Goal: Communication & Community: Answer question/provide support

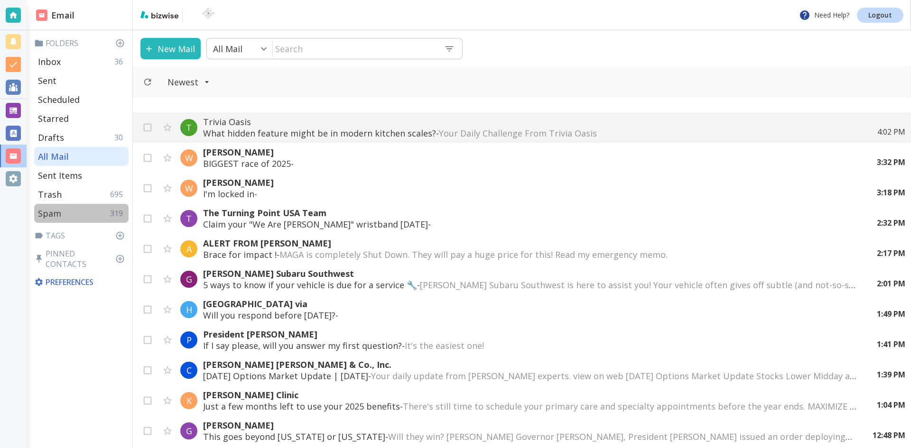
click at [52, 212] on p "Spam" at bounding box center [49, 213] width 23 height 11
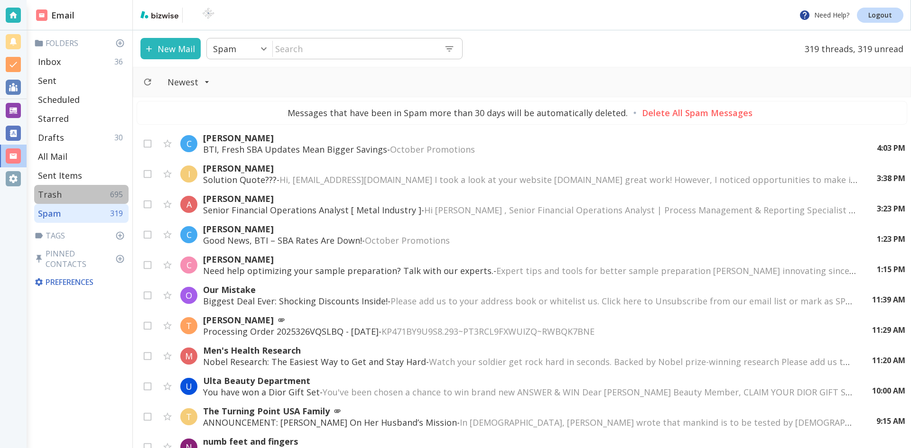
click at [47, 193] on p "Trash" at bounding box center [50, 194] width 24 height 11
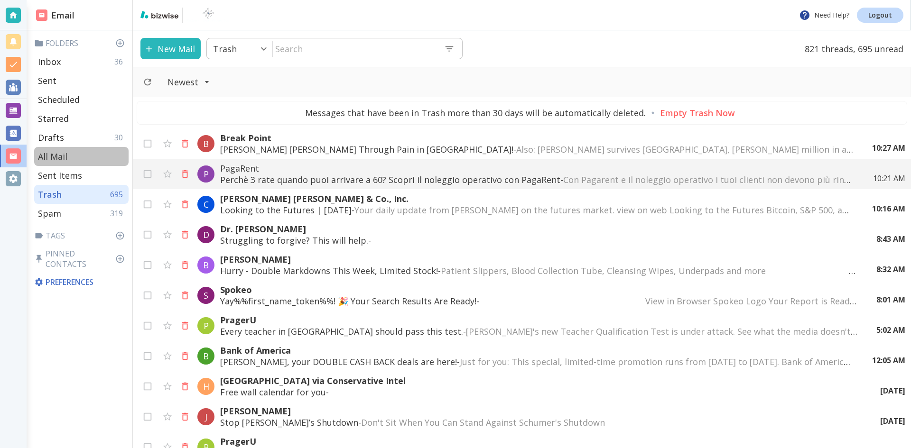
click at [55, 154] on p "All Mail" at bounding box center [52, 156] width 29 height 11
type input "5"
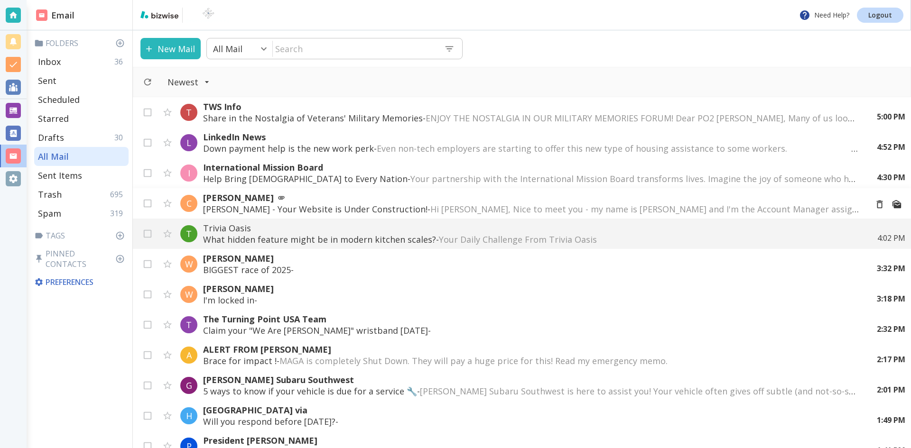
click at [430, 205] on span "Hi [PERSON_NAME], Nice to meet you - my name is [PERSON_NAME] and I'm the Accou…" at bounding box center [858, 209] width 856 height 11
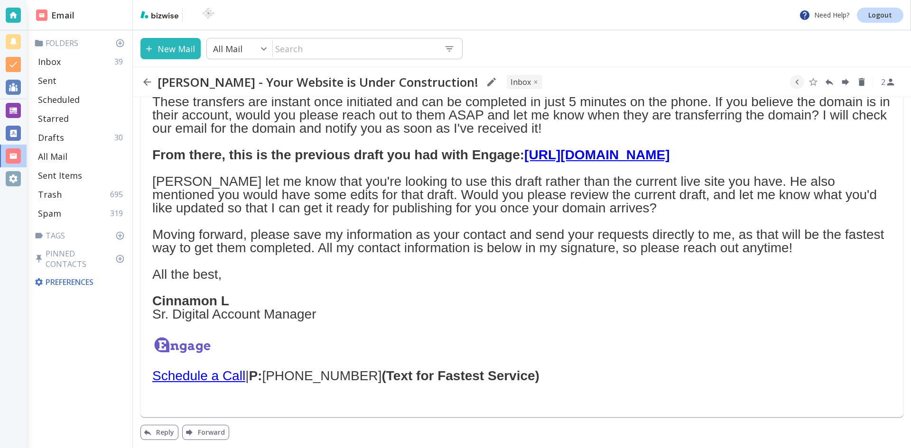
scroll to position [263, 0]
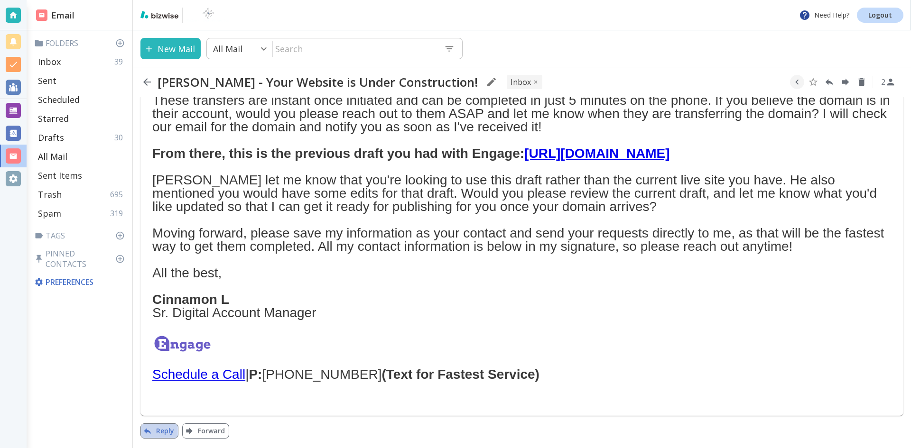
click at [161, 428] on button "Reply" at bounding box center [159, 431] width 38 height 15
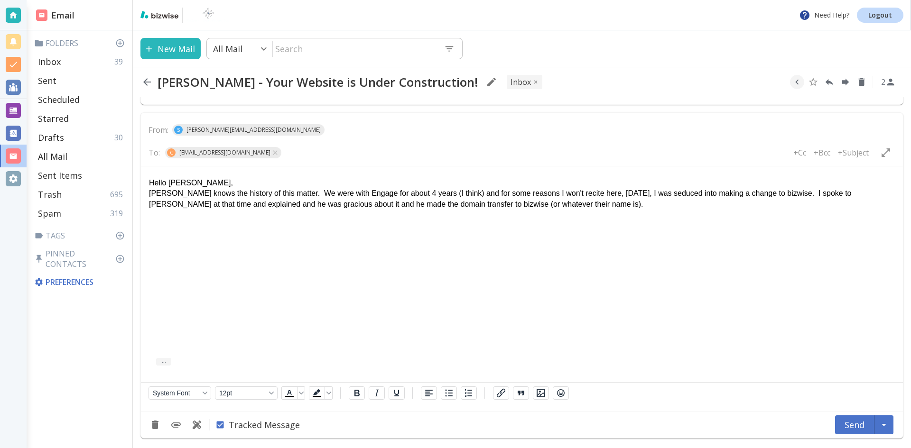
click at [228, 203] on p "[PERSON_NAME] knows the history of this matter. We were with Engage for about 4…" at bounding box center [522, 198] width 746 height 21
click at [571, 205] on p "[PERSON_NAME] knows the history of this matter. We were with Engage for about 4…" at bounding box center [522, 198] width 746 height 21
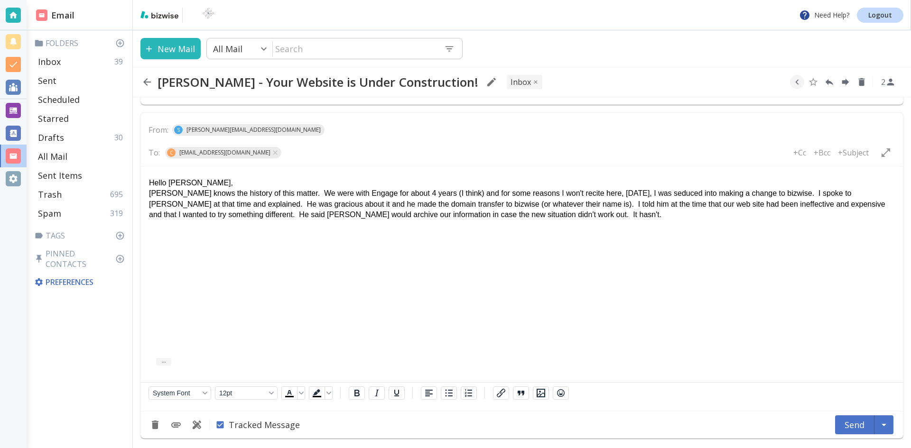
click at [531, 214] on p "[PERSON_NAME] knows the history of this matter. We were with Engage for about 4…" at bounding box center [522, 204] width 746 height 32
click at [575, 214] on p "[PERSON_NAME] knows the history of this matter. We were with Engage for about 4…" at bounding box center [522, 204] width 746 height 32
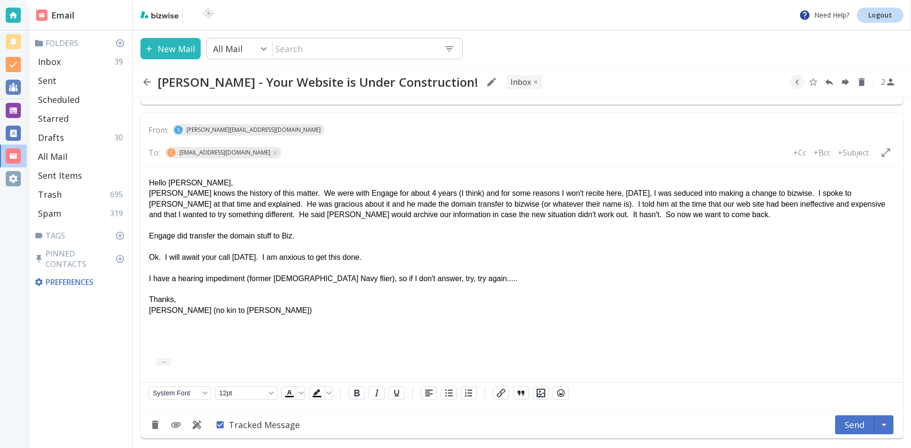
click at [217, 182] on p "Hello [PERSON_NAME]," at bounding box center [522, 183] width 746 height 10
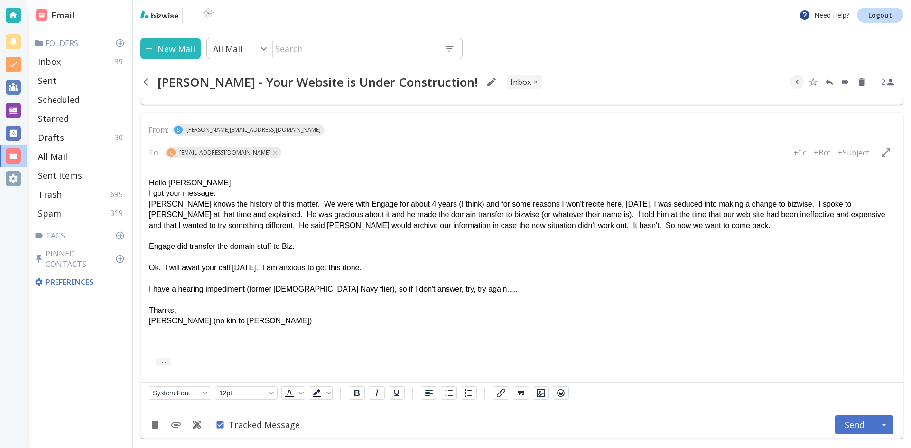
click at [154, 327] on html "Hello [PERSON_NAME], I got your message. [PERSON_NAME] knows the history of thi…" at bounding box center [522, 250] width 762 height 167
click at [258, 319] on p "[PERSON_NAME] (no kin to [PERSON_NAME])" at bounding box center [522, 321] width 746 height 10
click at [230, 182] on p "Hello [PERSON_NAME]," at bounding box center [522, 183] width 746 height 10
click at [221, 195] on p "I got your message." at bounding box center [522, 193] width 746 height 10
drag, startPoint x: 505, startPoint y: 201, endPoint x: 512, endPoint y: 207, distance: 9.4
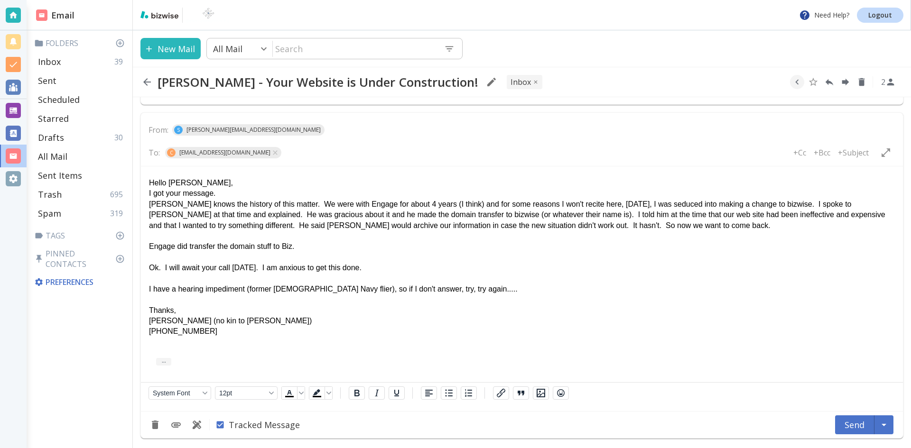
click at [505, 201] on p "[PERSON_NAME] knows the history of this matter. We were with Engage for about 4…" at bounding box center [522, 215] width 746 height 32
click at [693, 214] on p "[PERSON_NAME] knows the history of this matter. We were with Engage for about 4…" at bounding box center [522, 215] width 746 height 32
click at [852, 423] on button "Send" at bounding box center [854, 425] width 39 height 19
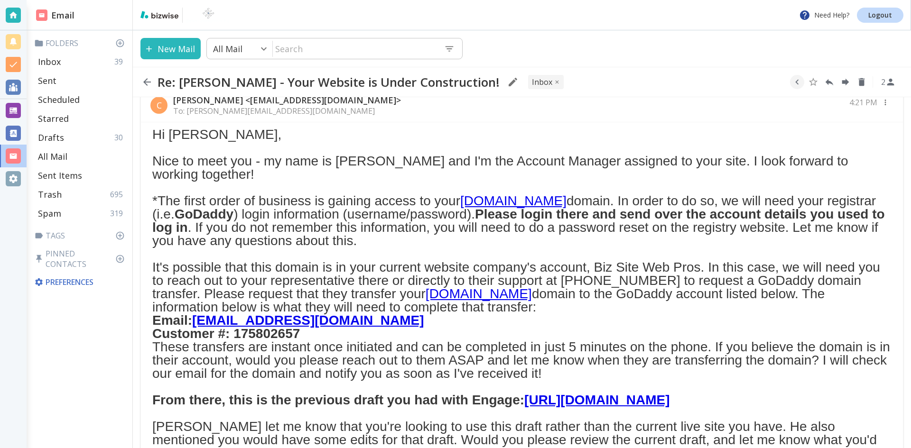
scroll to position [0, 0]
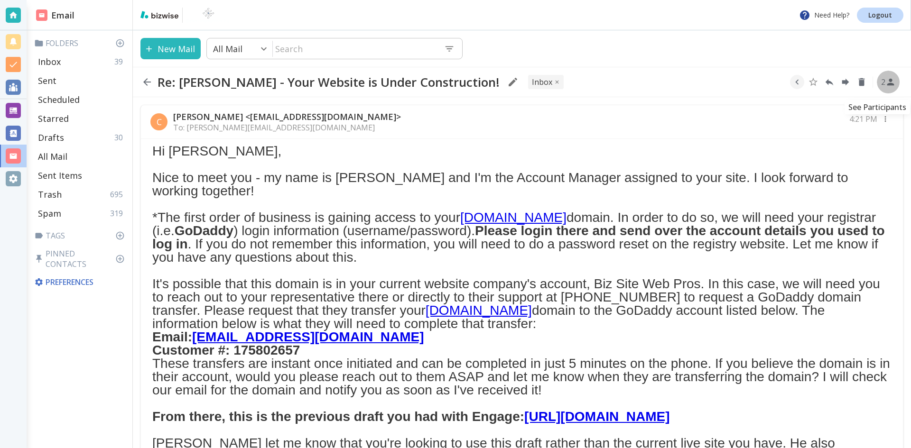
click at [890, 82] on icon "See Participants" at bounding box center [890, 82] width 7 height 7
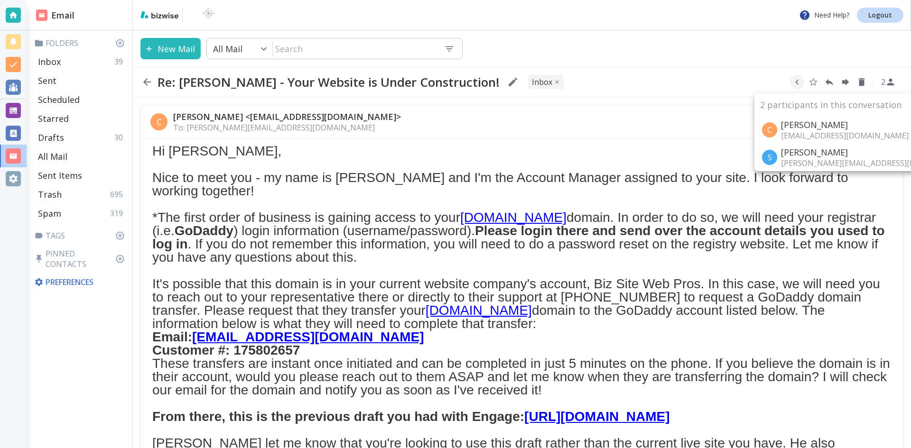
click at [660, 126] on div at bounding box center [455, 224] width 911 height 448
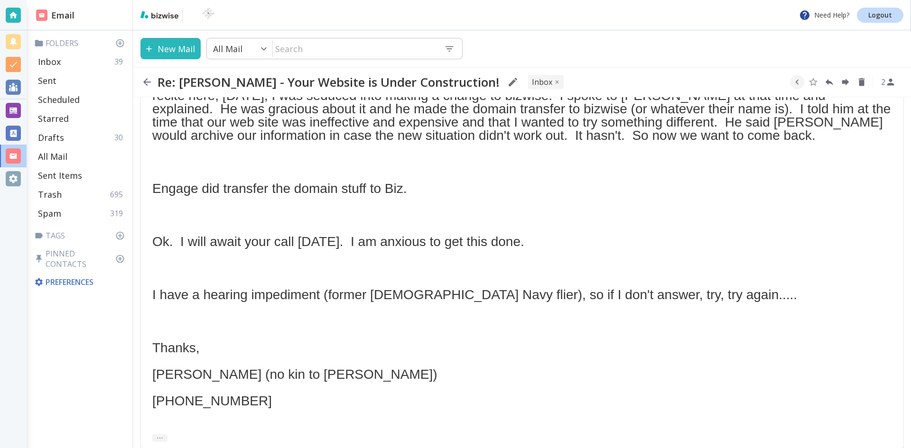
scroll to position [746, 0]
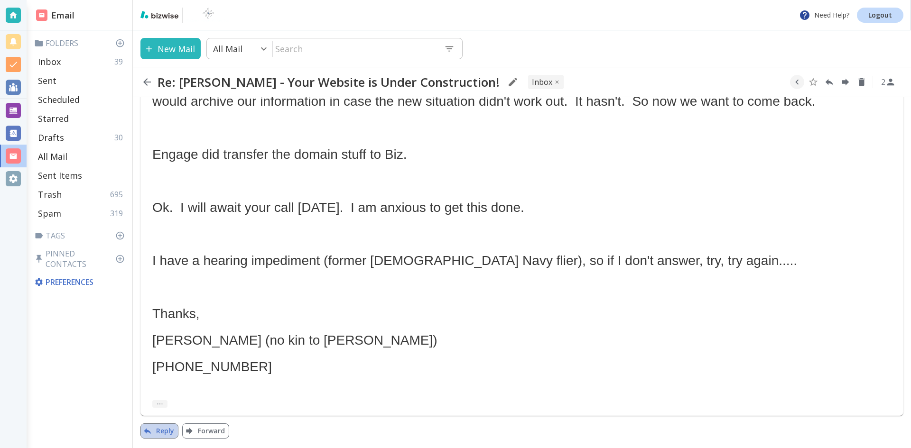
click at [163, 427] on button "Reply" at bounding box center [159, 431] width 38 height 15
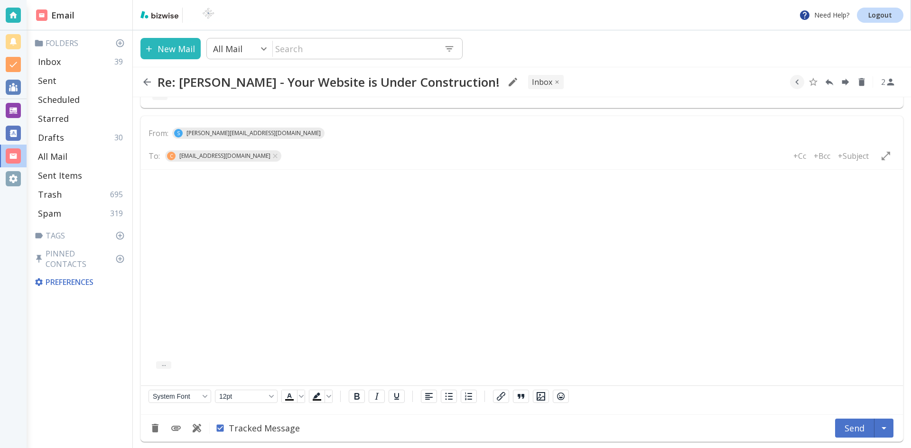
scroll to position [1057, 0]
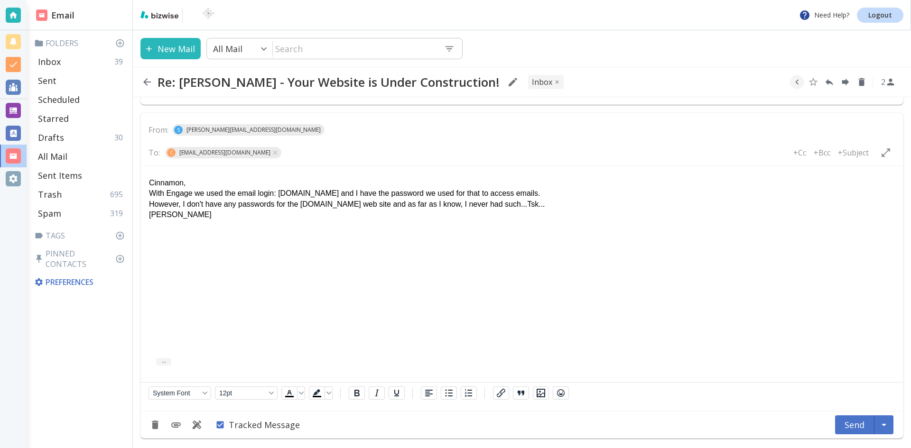
click at [527, 195] on p "With Engage we used the email login: [DOMAIN_NAME] and I have the password we u…" at bounding box center [522, 193] width 746 height 10
click at [536, 207] on p "However, I don't have any passwords for the [DOMAIN_NAME] web site and as far a…" at bounding box center [522, 204] width 746 height 10
click at [386, 229] on p "In any case, as I understand things, the email and web hosting are two distingu…" at bounding box center [522, 226] width 746 height 10
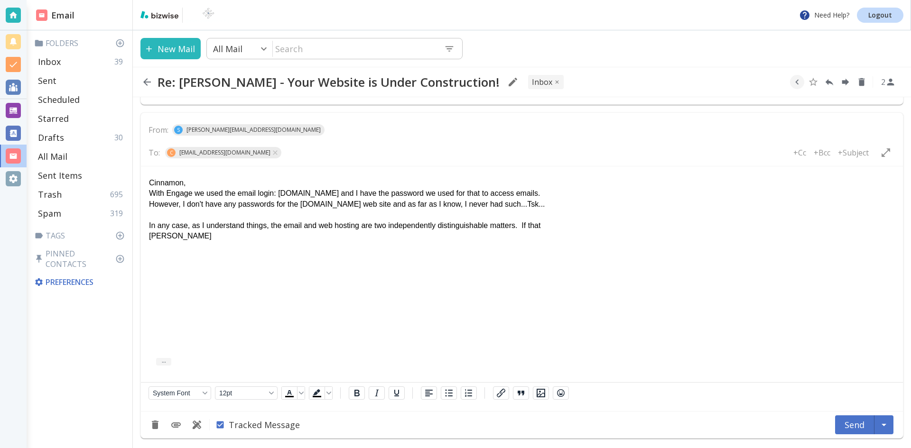
click at [542, 227] on p "In any case, as I understand things, the email and web hosting are two independ…" at bounding box center [522, 226] width 746 height 10
click at [692, 225] on p "In any case, as I understand things, the email and web hosting are two independ…" at bounding box center [522, 226] width 746 height 10
click at [733, 228] on p "In any case, as I understand things, the email and web hosting are two independ…" at bounding box center [522, 226] width 746 height 10
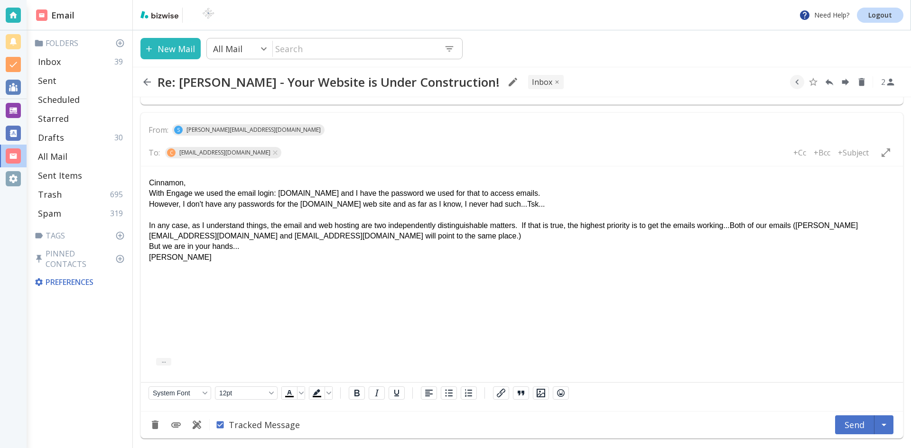
click at [238, 237] on p "In any case, as I understand things, the email and web hosting are two independ…" at bounding box center [522, 231] width 746 height 21
drag, startPoint x: 277, startPoint y: 193, endPoint x: 356, endPoint y: 196, distance: 79.3
click at [356, 196] on p "With Engage we used the email login: [DOMAIN_NAME] and I have the password we u…" at bounding box center [522, 193] width 746 height 10
drag, startPoint x: 324, startPoint y: 194, endPoint x: 539, endPoint y: 306, distance: 242.3
click at [539, 270] on html "Cinnamon, With Engage we used the email login: [DOMAIN_NAME] and I have the pas…" at bounding box center [522, 219] width 762 height 104
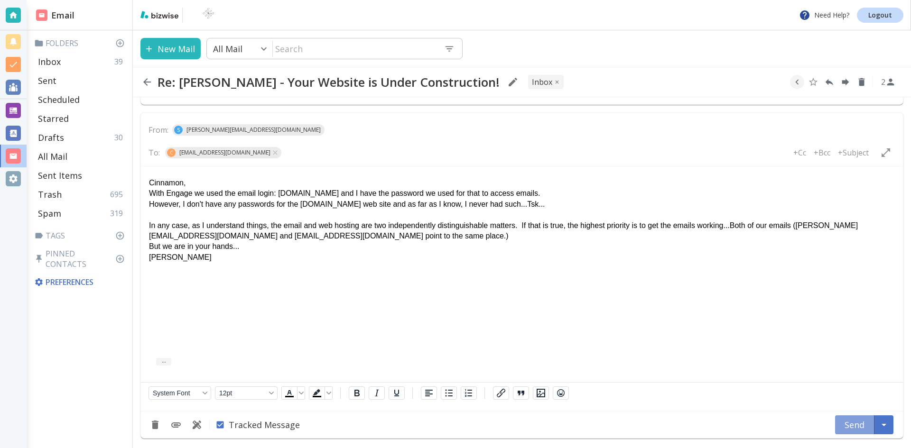
click at [852, 423] on button "Send" at bounding box center [854, 425] width 39 height 19
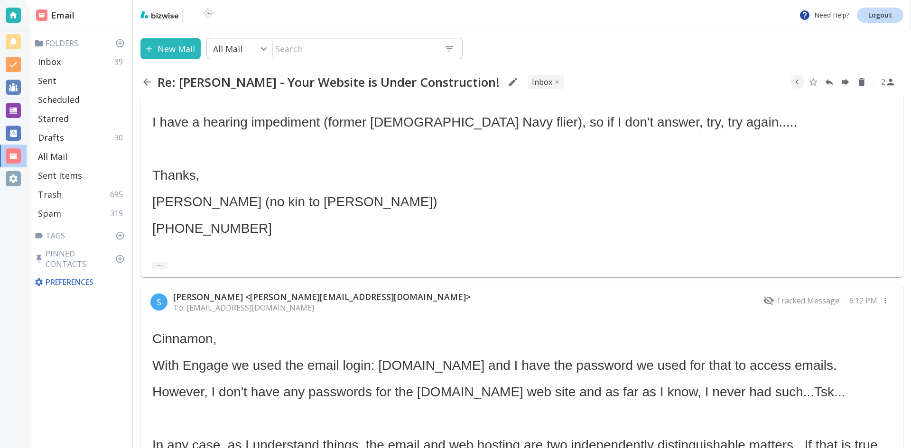
scroll to position [853, 0]
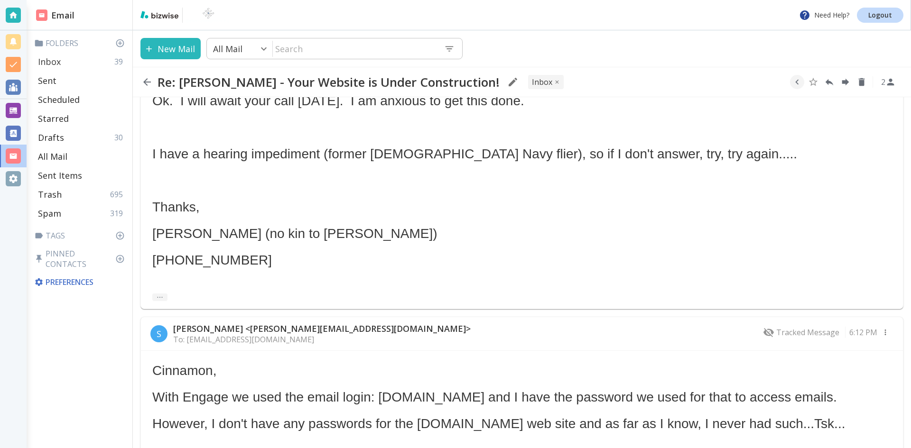
click at [54, 58] on p "Inbox" at bounding box center [49, 61] width 23 height 11
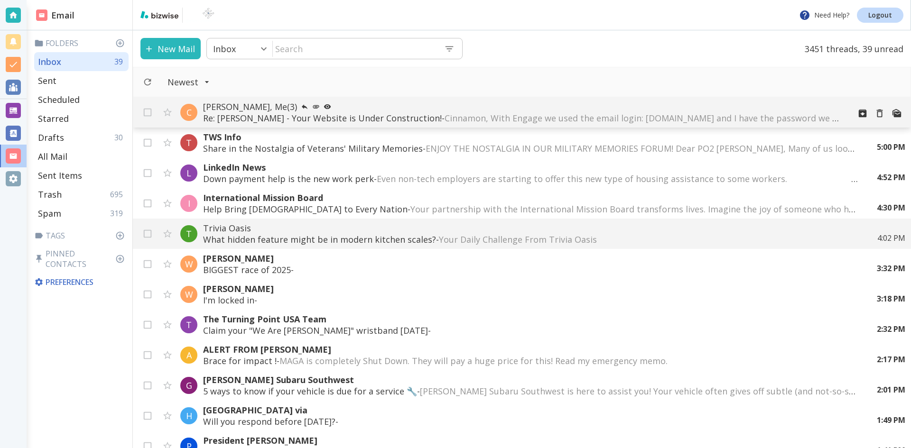
click at [445, 114] on span "Cinnamon, With Engage we used the email login: [DOMAIN_NAME] and I have the pas…" at bounding box center [847, 117] width 805 height 11
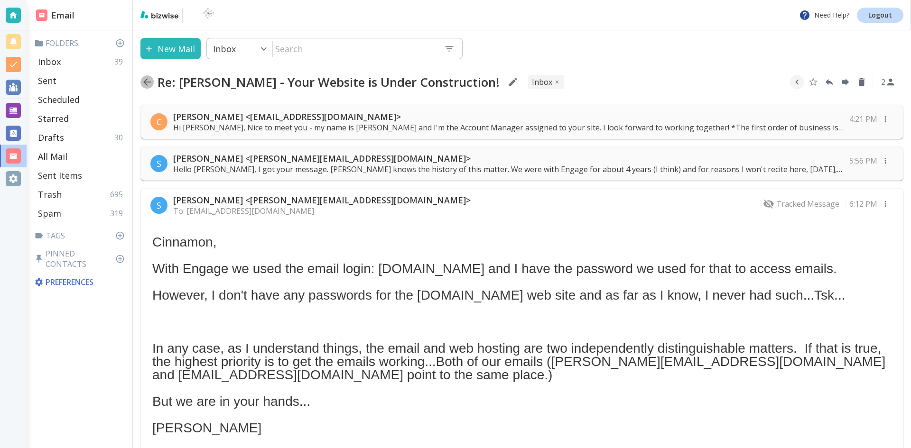
click at [144, 79] on icon "button" at bounding box center [146, 81] width 11 height 11
